Goal: Navigation & Orientation: Find specific page/section

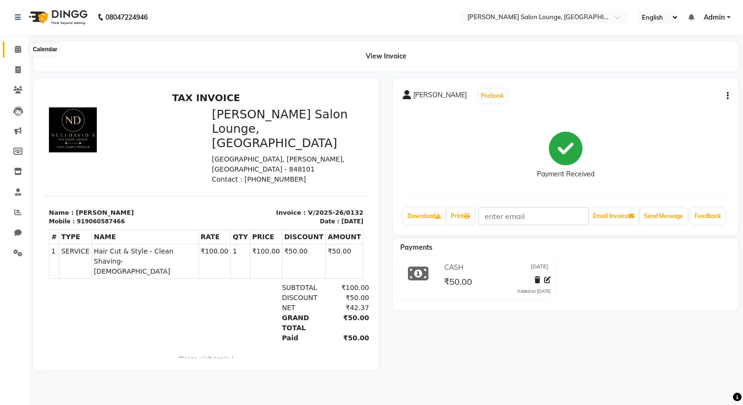
click at [20, 54] on span at bounding box center [18, 49] width 17 height 11
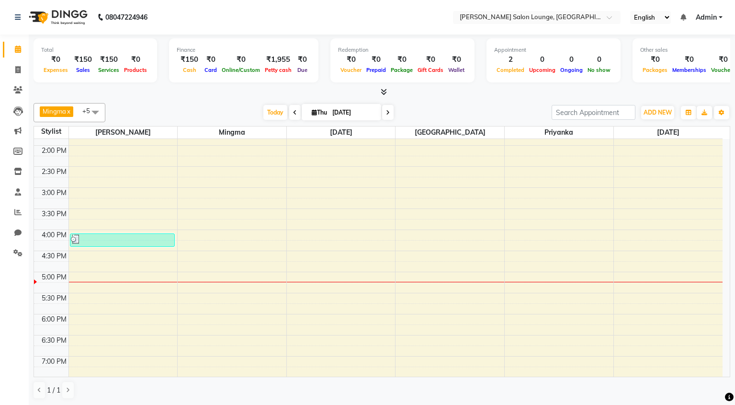
scroll to position [310, 0]
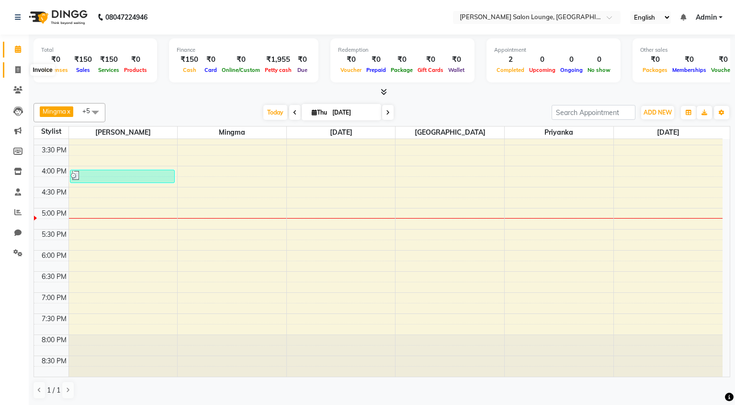
click at [15, 69] on icon at bounding box center [17, 69] width 5 height 7
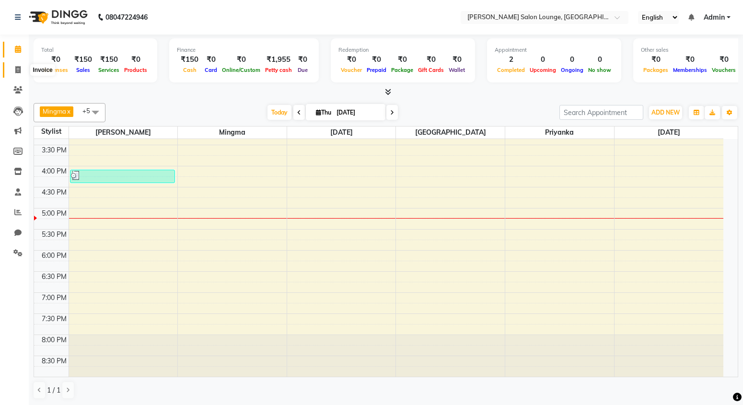
select select "service"
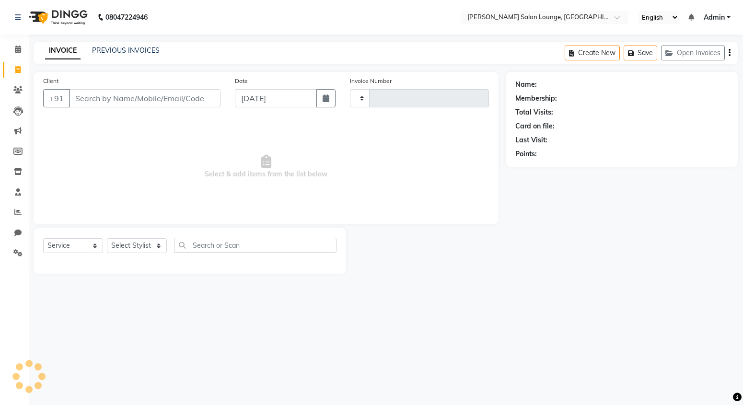
type input "0133"
select select "8909"
click at [19, 95] on span at bounding box center [18, 90] width 17 height 11
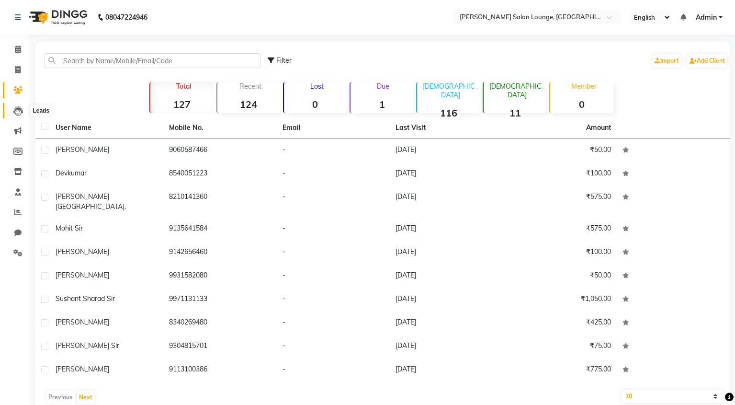
click at [17, 114] on icon at bounding box center [18, 111] width 10 height 10
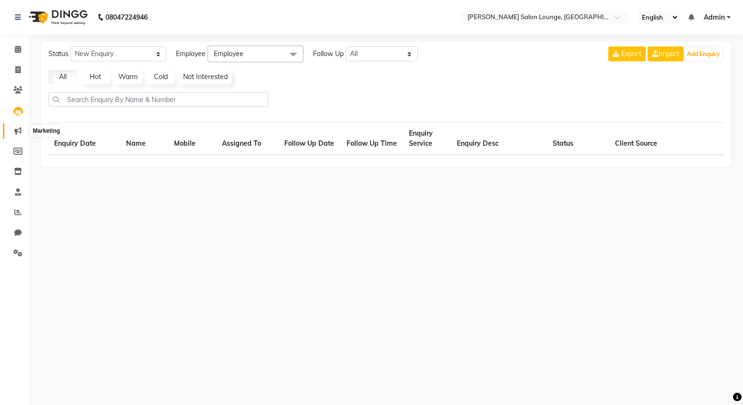
click at [18, 133] on icon at bounding box center [17, 130] width 7 height 7
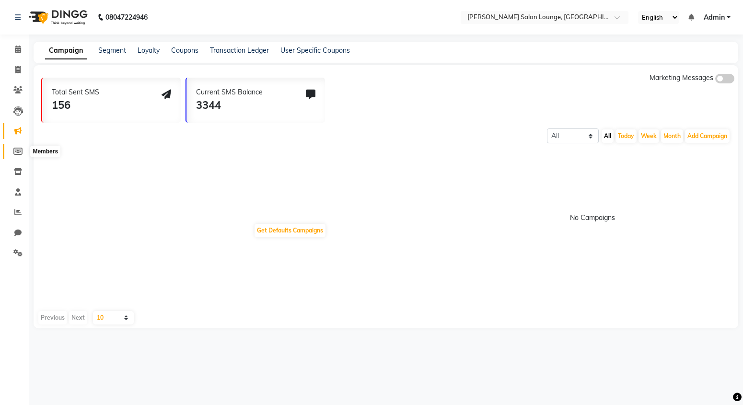
click at [15, 148] on icon at bounding box center [17, 151] width 9 height 7
select select
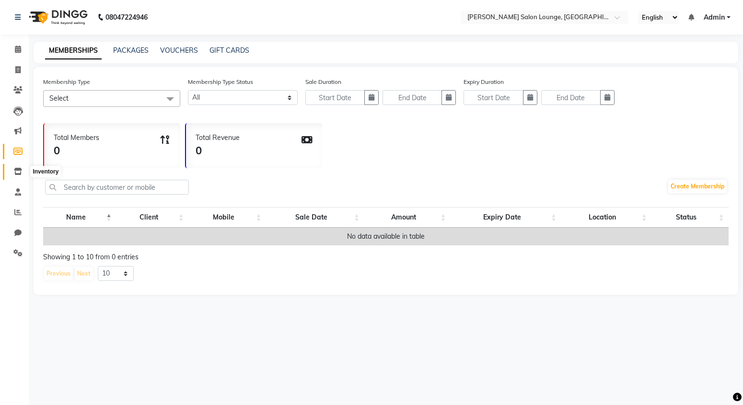
click at [22, 174] on icon at bounding box center [18, 171] width 8 height 7
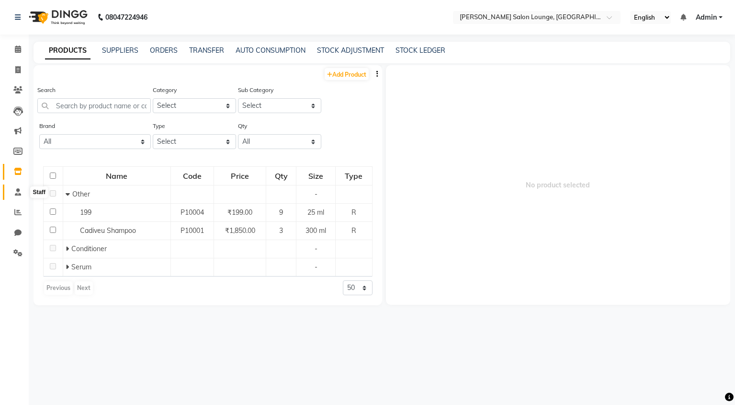
click at [23, 194] on span at bounding box center [18, 192] width 17 height 11
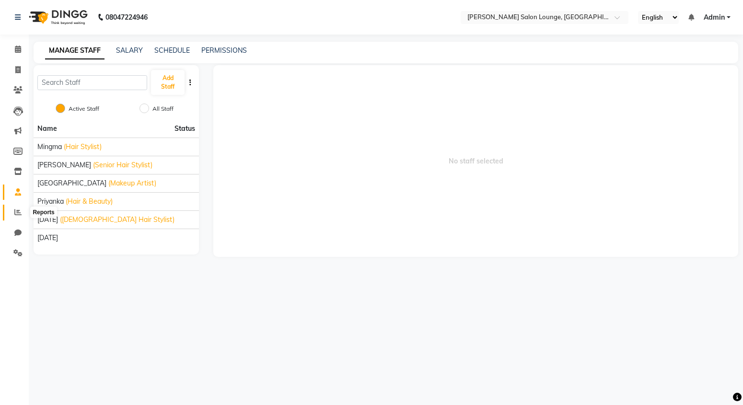
click at [17, 211] on icon at bounding box center [17, 211] width 7 height 7
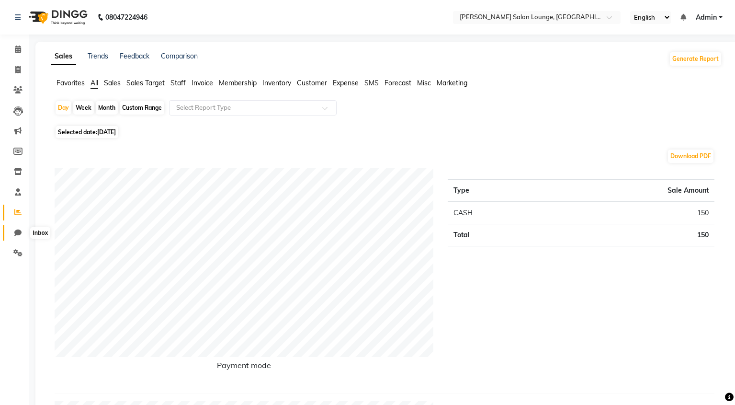
click at [19, 230] on icon at bounding box center [17, 232] width 7 height 7
select select "100"
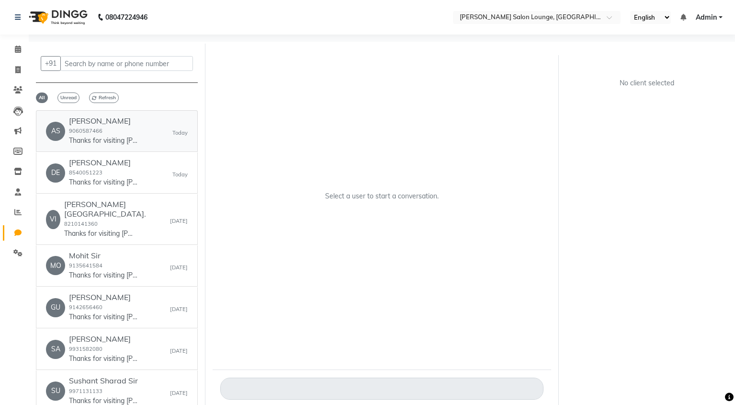
click at [122, 122] on h6 "[PERSON_NAME]" at bounding box center [105, 120] width 72 height 9
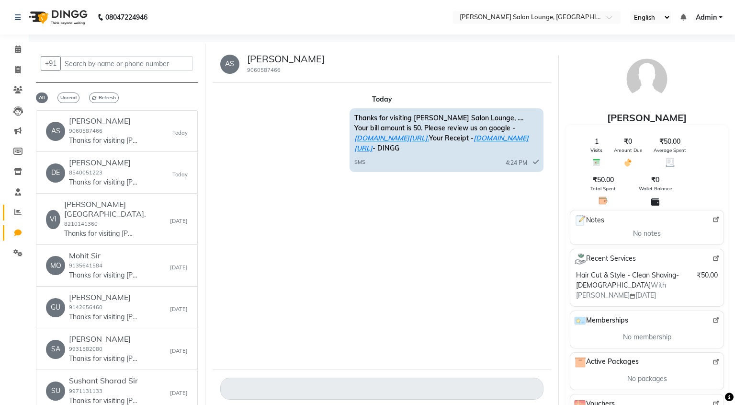
click at [19, 206] on link "Reports" at bounding box center [14, 213] width 23 height 16
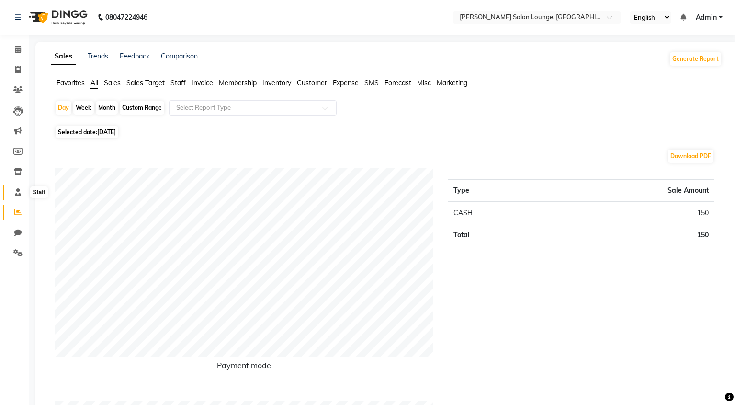
click at [19, 195] on span at bounding box center [18, 192] width 17 height 11
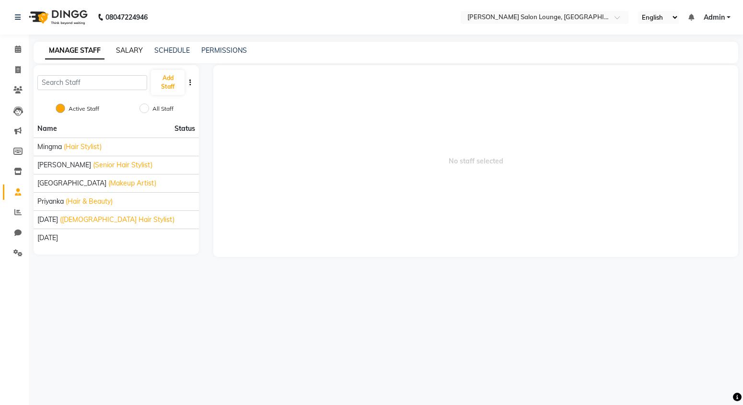
click at [127, 51] on link "SALARY" at bounding box center [129, 50] width 27 height 9
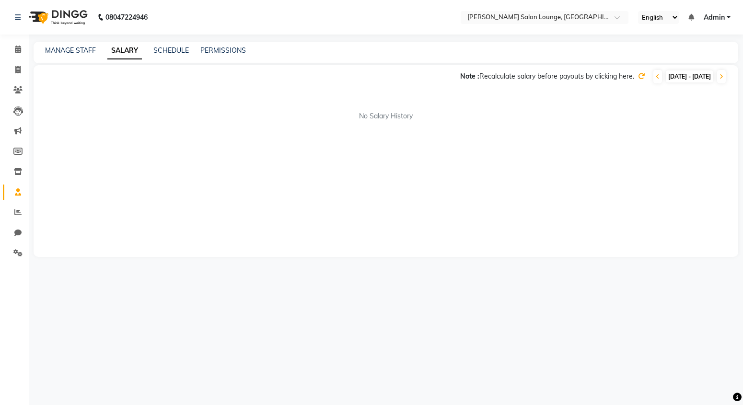
click at [638, 77] on icon at bounding box center [641, 76] width 7 height 7
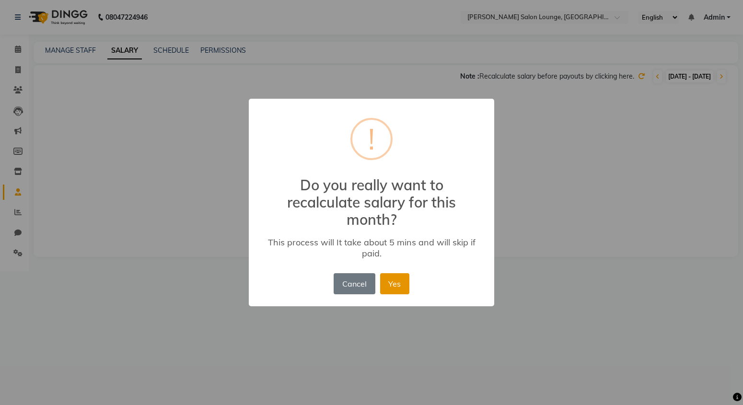
click at [385, 282] on button "Yes" at bounding box center [394, 283] width 29 height 21
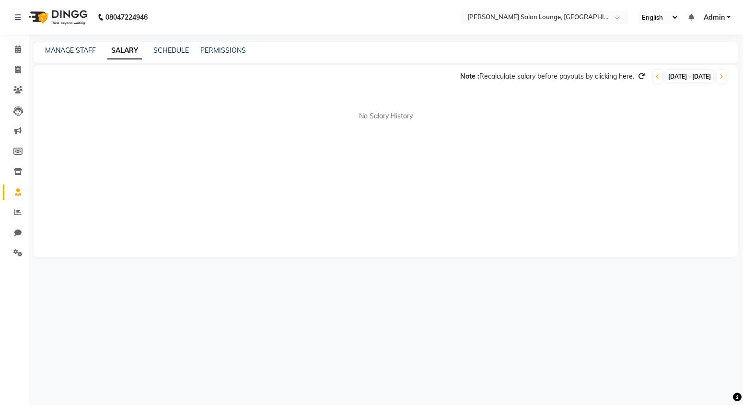
click at [374, 114] on div "No Salary History" at bounding box center [385, 116] width 681 height 10
click at [362, 115] on div "No Salary History" at bounding box center [385, 116] width 681 height 10
drag, startPoint x: 362, startPoint y: 115, endPoint x: 401, endPoint y: 124, distance: 40.2
click at [400, 125] on div "Note : Recalculate salary before payouts by clicking here. [DATE] - [DATE] No S…" at bounding box center [386, 161] width 704 height 192
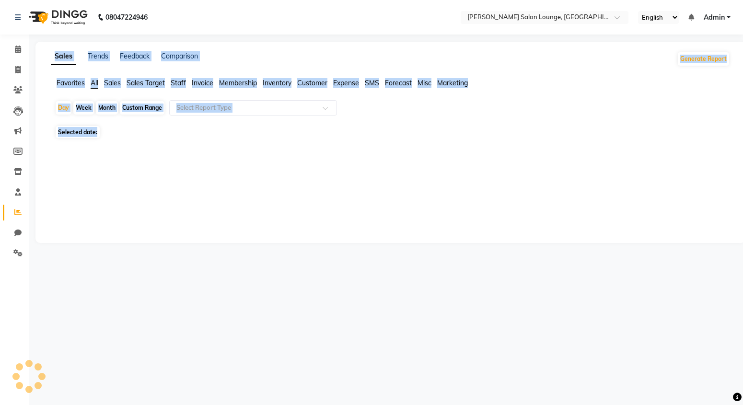
select select "100"
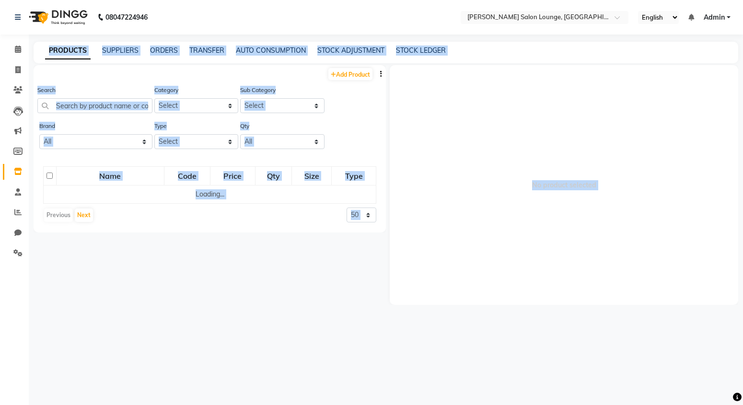
select select
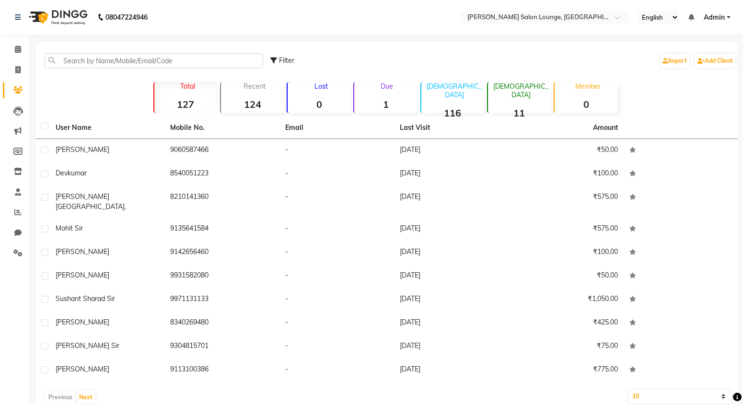
select select "service"
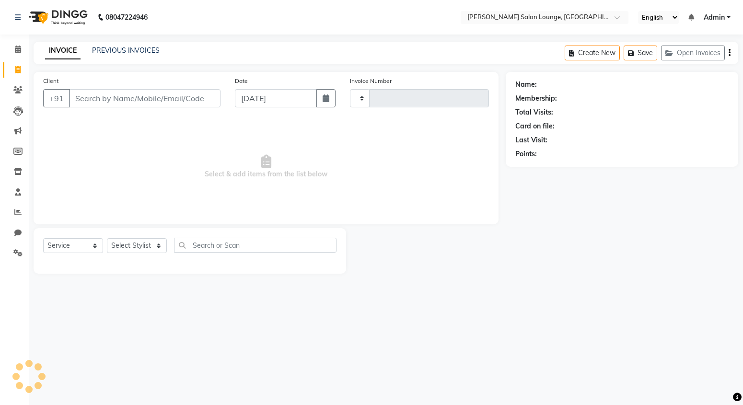
type input "0133"
select select "8909"
click at [17, 14] on icon at bounding box center [18, 17] width 6 height 7
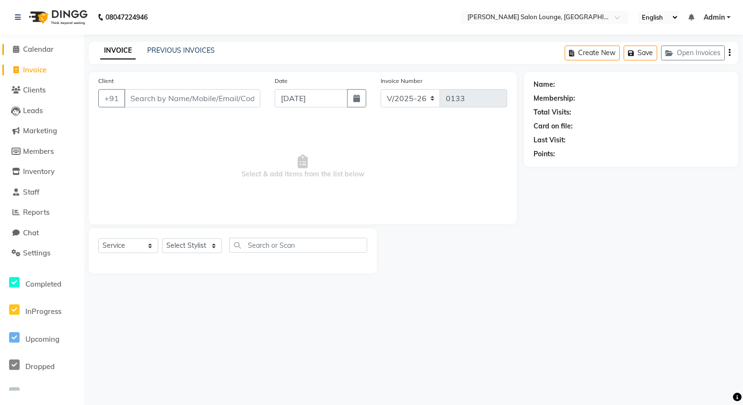
click at [21, 48] on span at bounding box center [16, 49] width 14 height 11
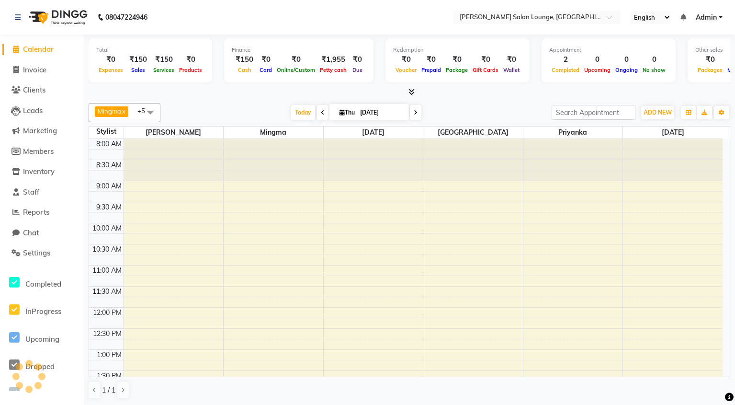
scroll to position [292, 0]
